Goal: Information Seeking & Learning: Compare options

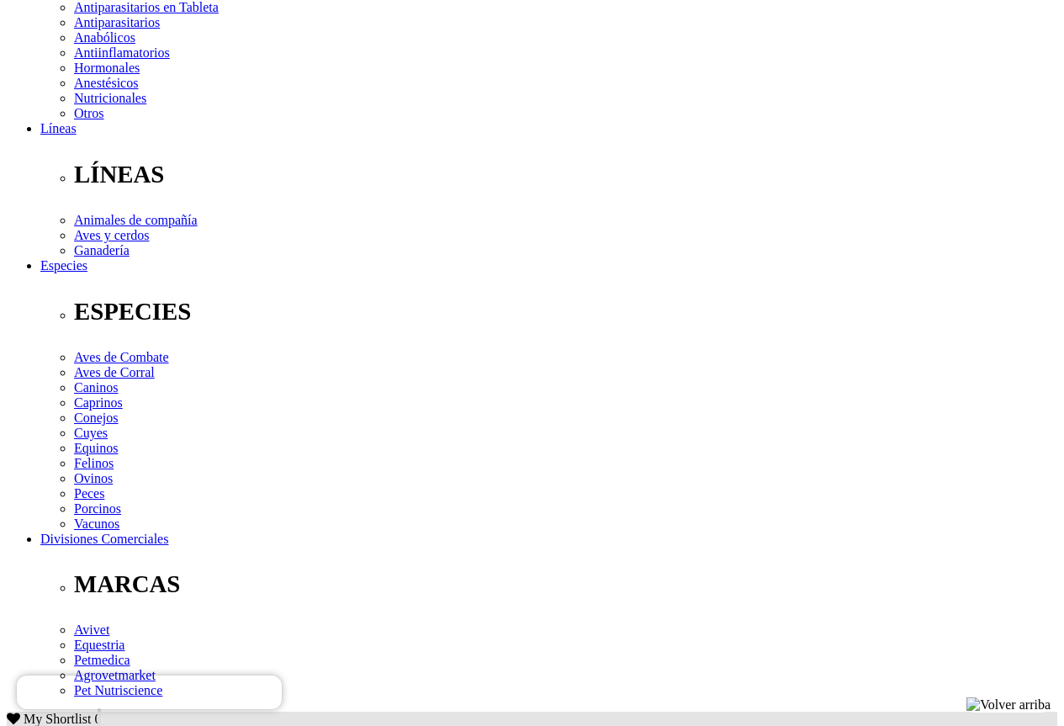
scroll to position [504, 0]
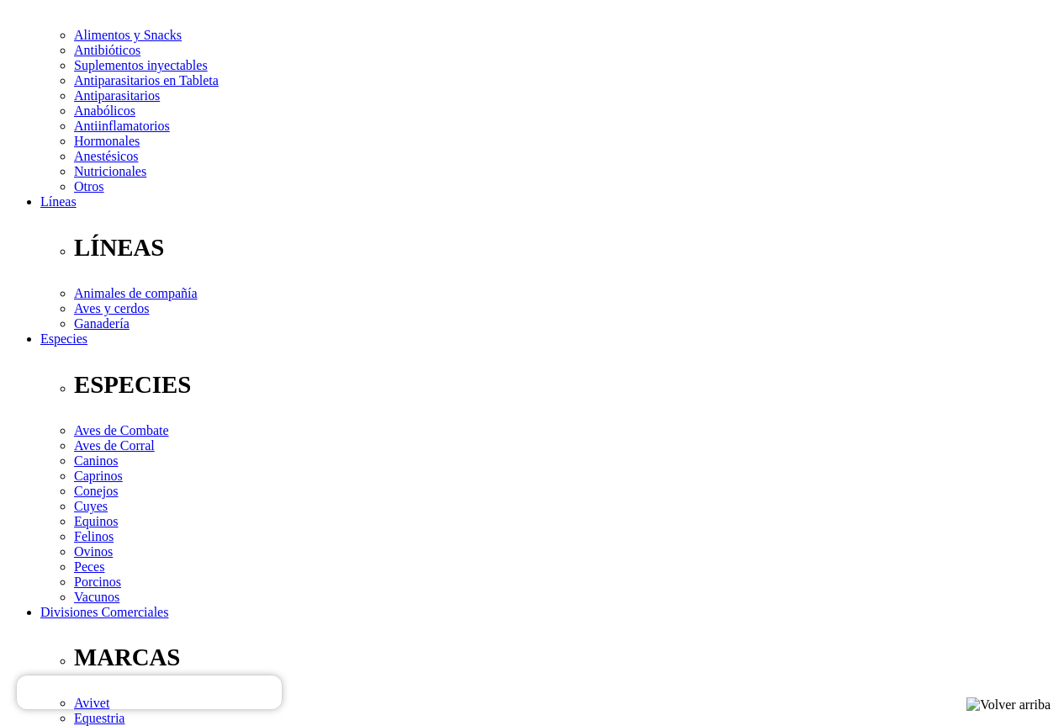
scroll to position [420, 0]
